Goal: Use online tool/utility: Utilize a website feature to perform a specific function

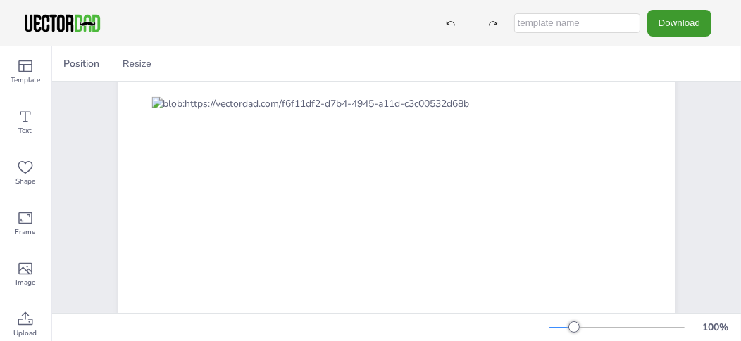
scroll to position [156, 0]
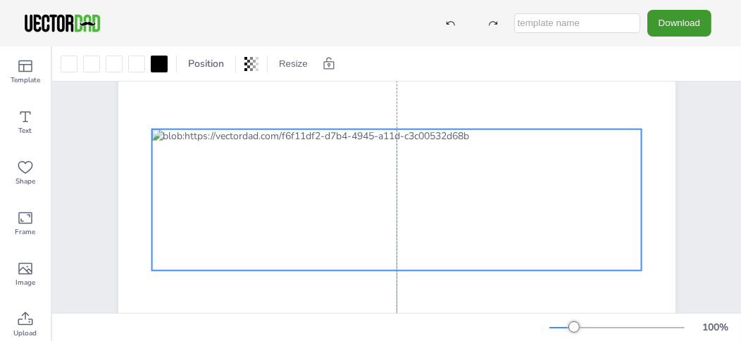
drag, startPoint x: 375, startPoint y: 95, endPoint x: 373, endPoint y: 132, distance: 37.4
click at [373, 132] on div at bounding box center [396, 201] width 490 height 142
click at [287, 61] on button "Resize" at bounding box center [293, 64] width 40 height 23
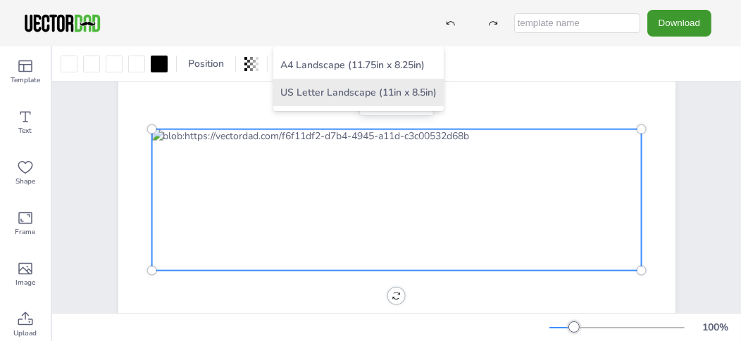
click at [299, 91] on li "US Letter Landscape (11in x 8.5in)" at bounding box center [358, 92] width 170 height 27
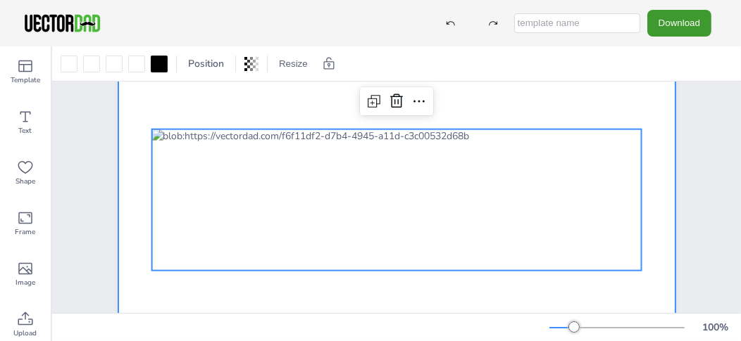
click at [309, 102] on div at bounding box center [396, 162] width 557 height 431
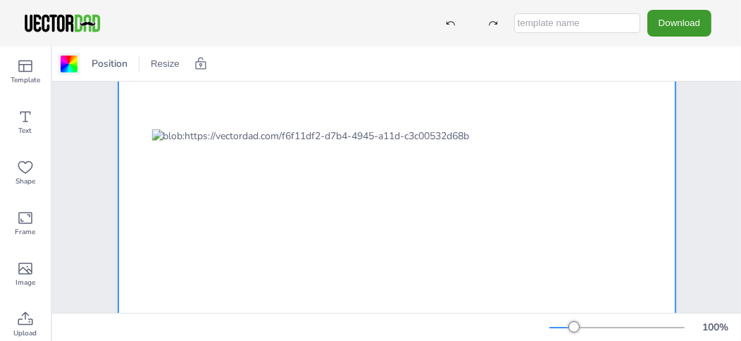
click at [67, 63] on div at bounding box center [69, 64] width 17 height 17
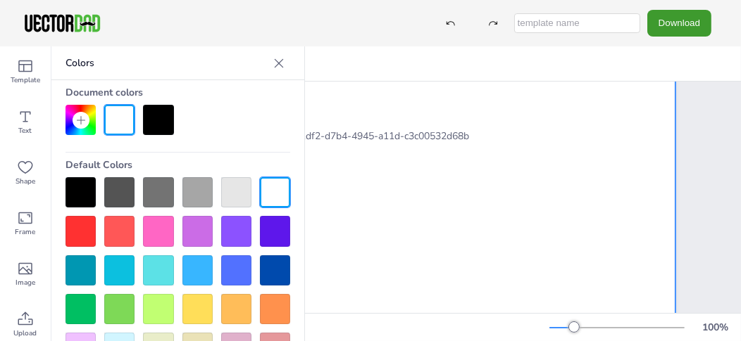
click at [188, 264] on div at bounding box center [197, 271] width 30 height 30
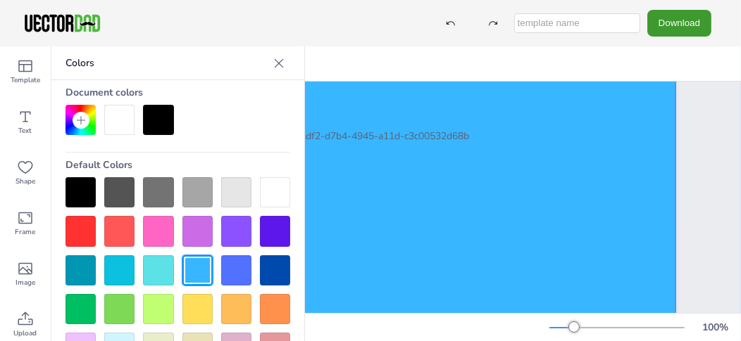
scroll to position [11, 0]
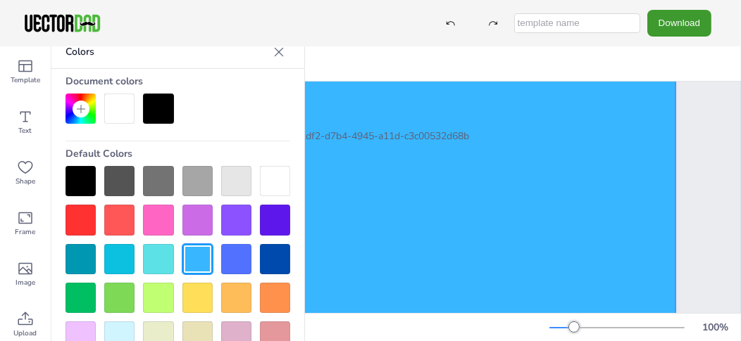
click at [113, 106] on div at bounding box center [119, 109] width 30 height 30
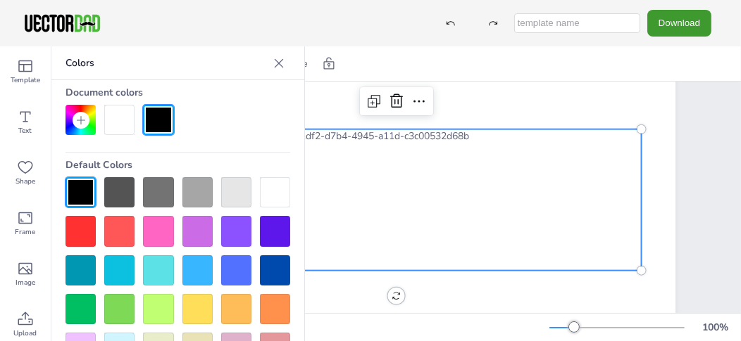
click at [422, 174] on div at bounding box center [396, 201] width 490 height 142
click at [186, 265] on div at bounding box center [197, 271] width 30 height 30
click at [194, 263] on div at bounding box center [197, 271] width 30 height 30
click at [419, 173] on div at bounding box center [396, 201] width 490 height 142
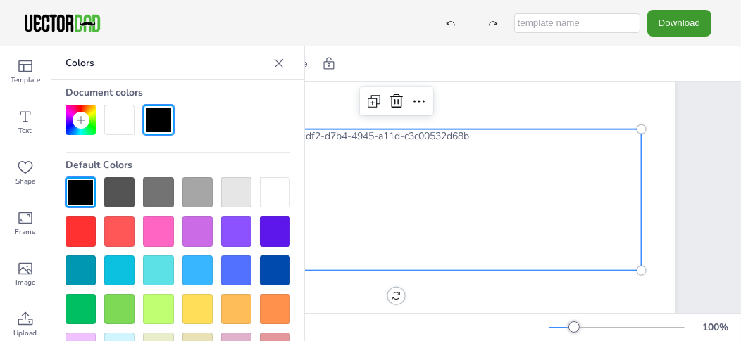
click at [419, 173] on div at bounding box center [396, 201] width 490 height 142
click at [194, 256] on div at bounding box center [197, 271] width 30 height 30
click at [275, 65] on icon at bounding box center [279, 62] width 9 height 9
